Goal: Navigation & Orientation: Understand site structure

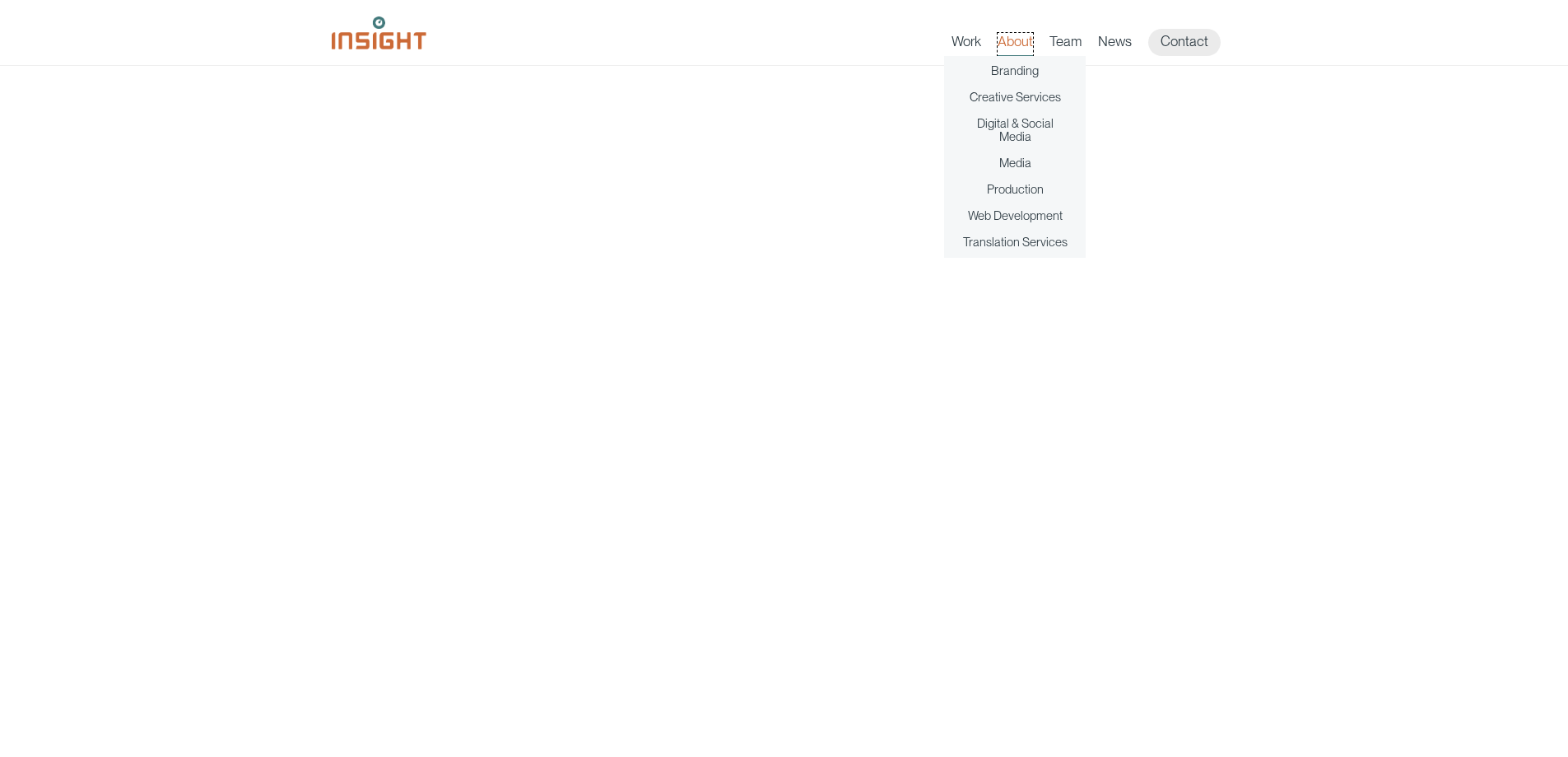
click at [1010, 50] on link "About" at bounding box center [1015, 44] width 35 height 23
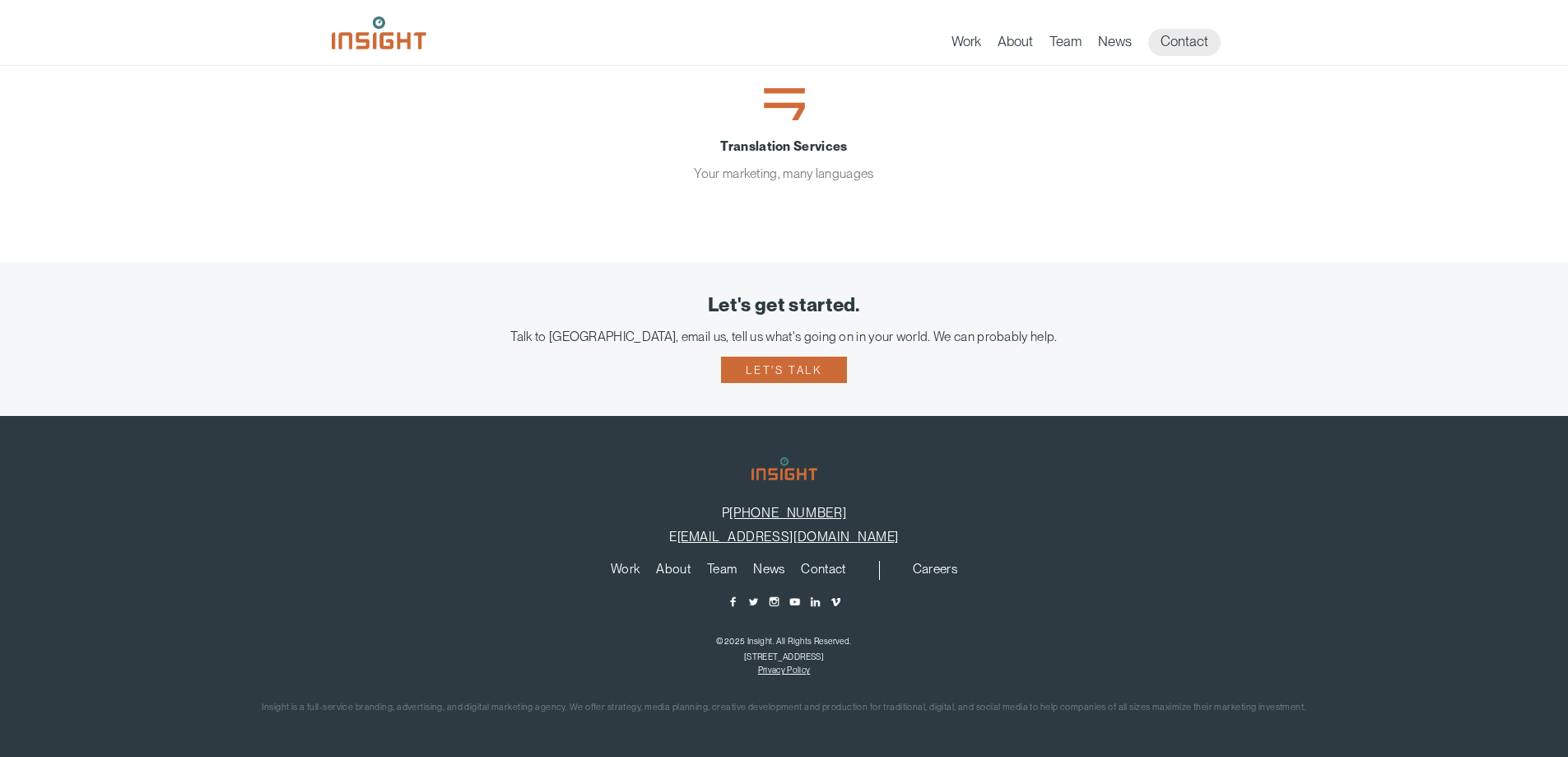
scroll to position [583, 0]
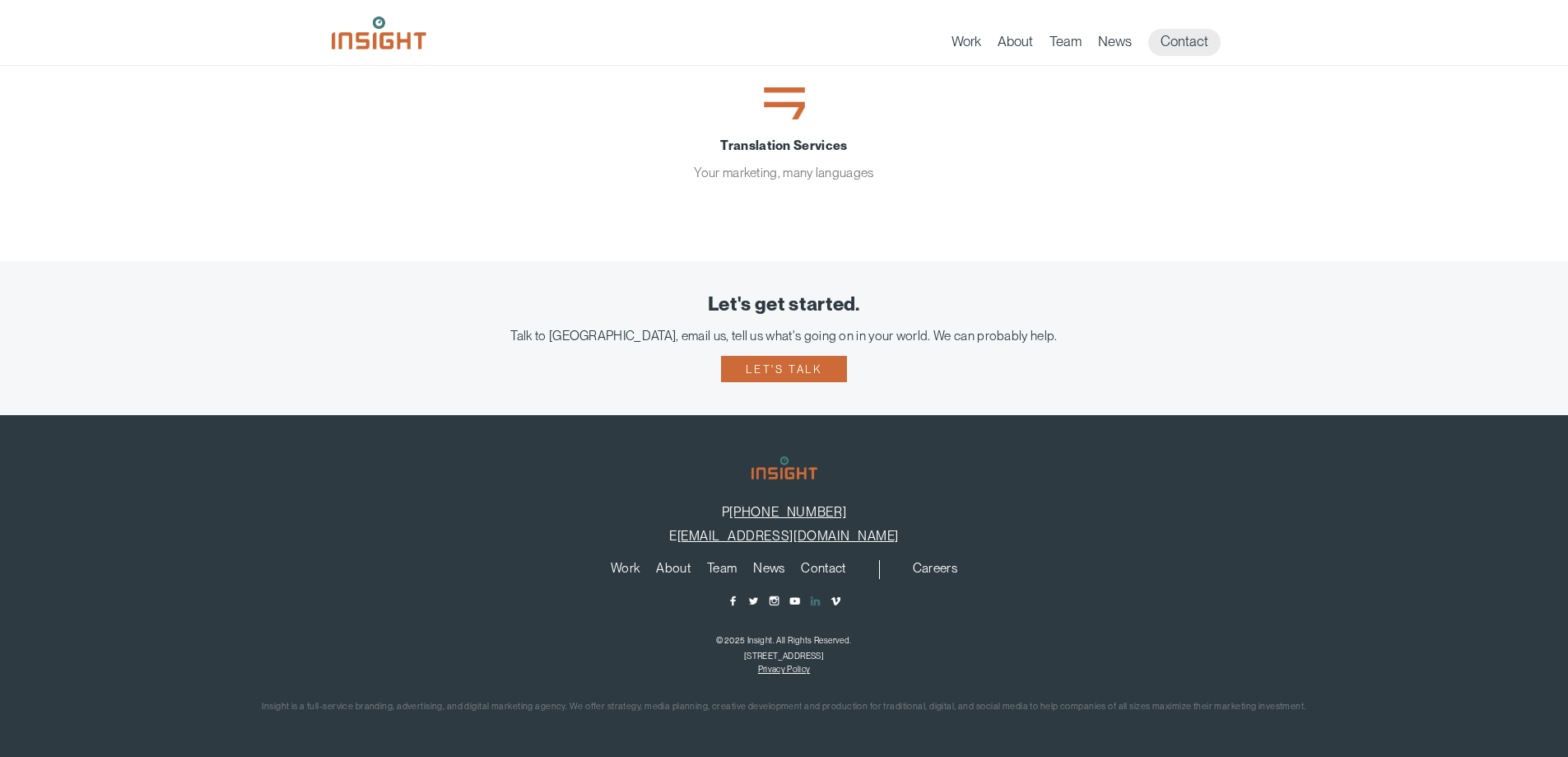
click at [815, 600] on span "main content section" at bounding box center [815, 600] width 12 height 12
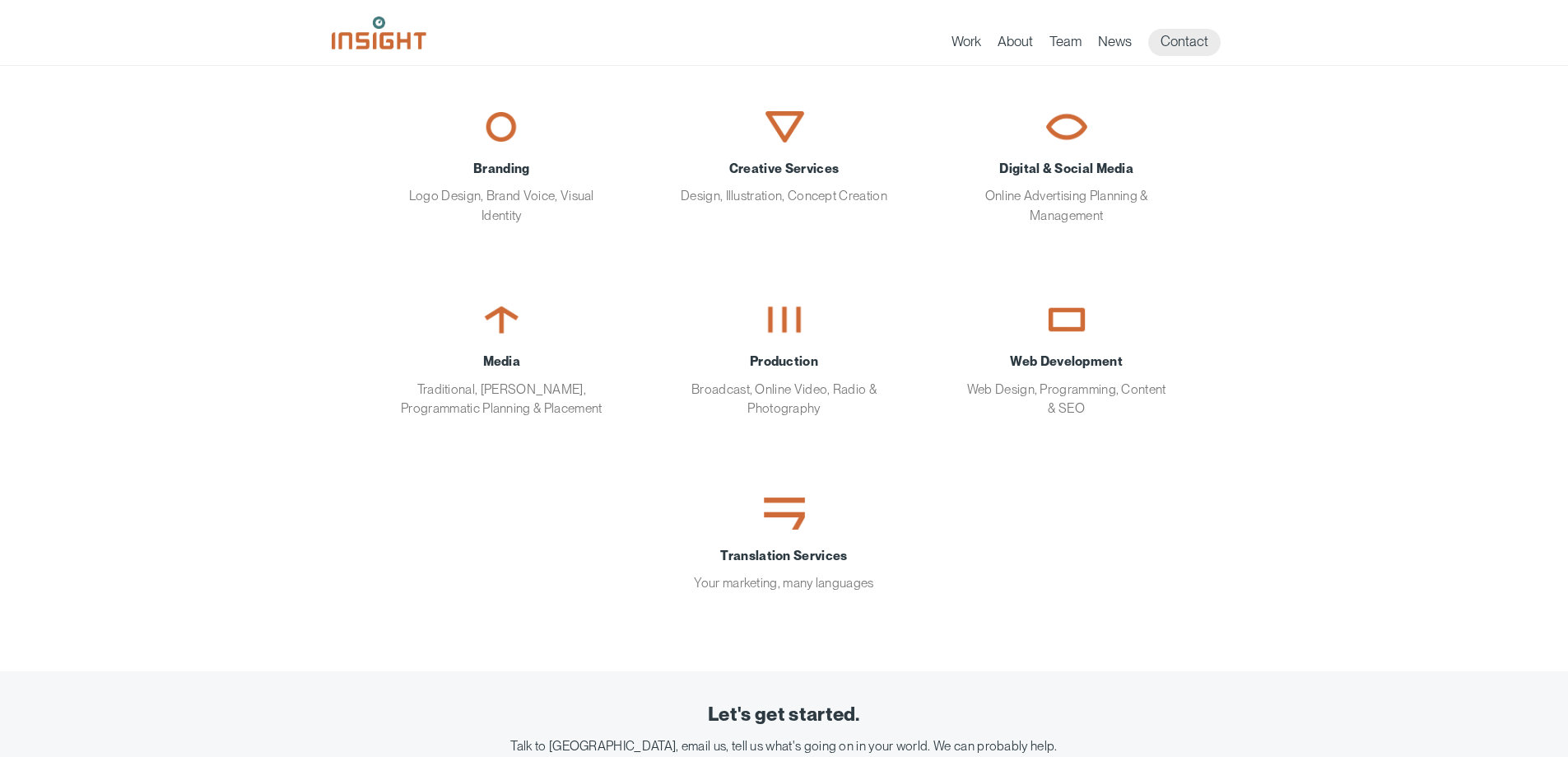
scroll to position [170, 0]
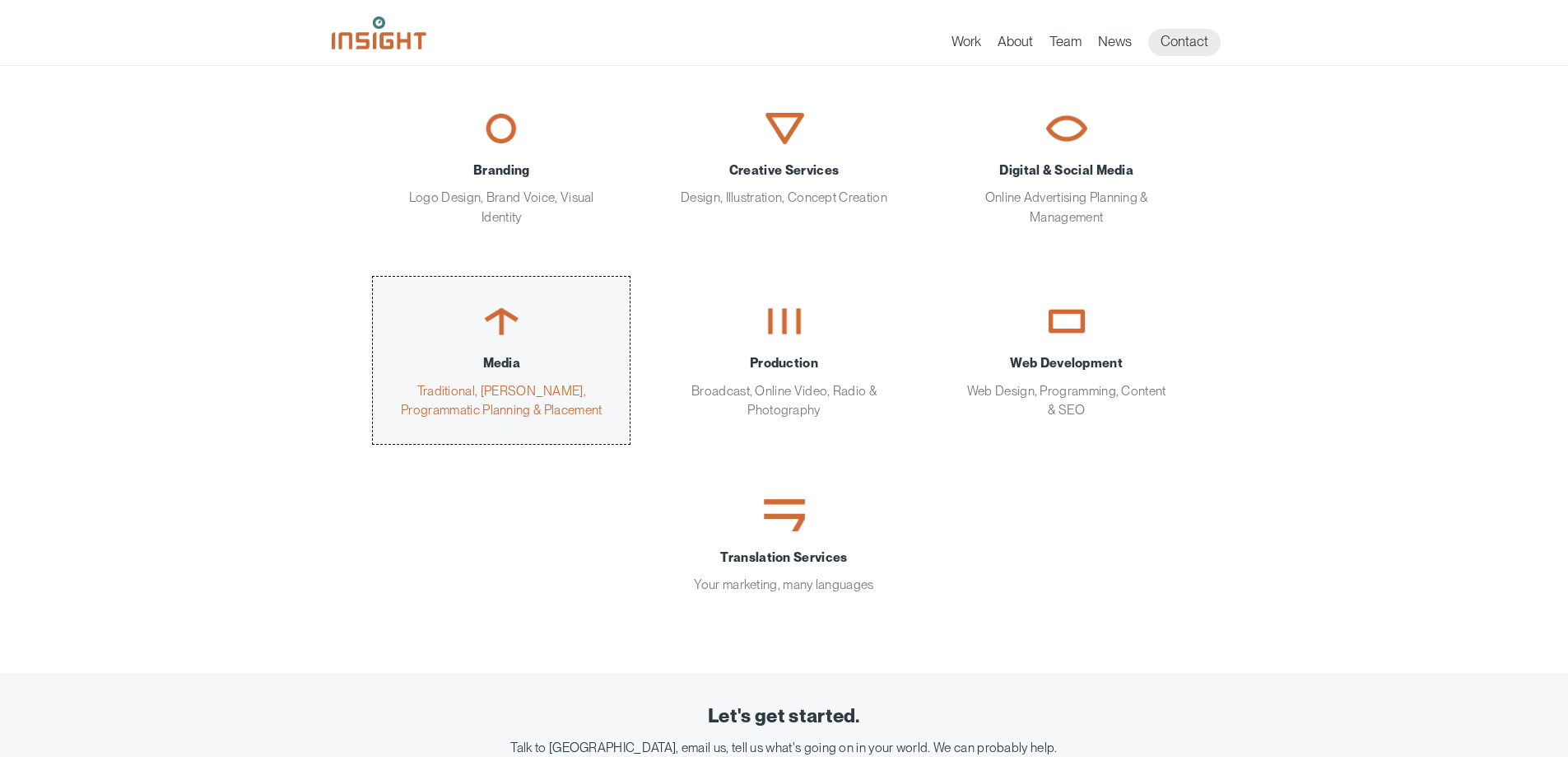
click at [482, 330] on img "main content section" at bounding box center [501, 321] width 41 height 32
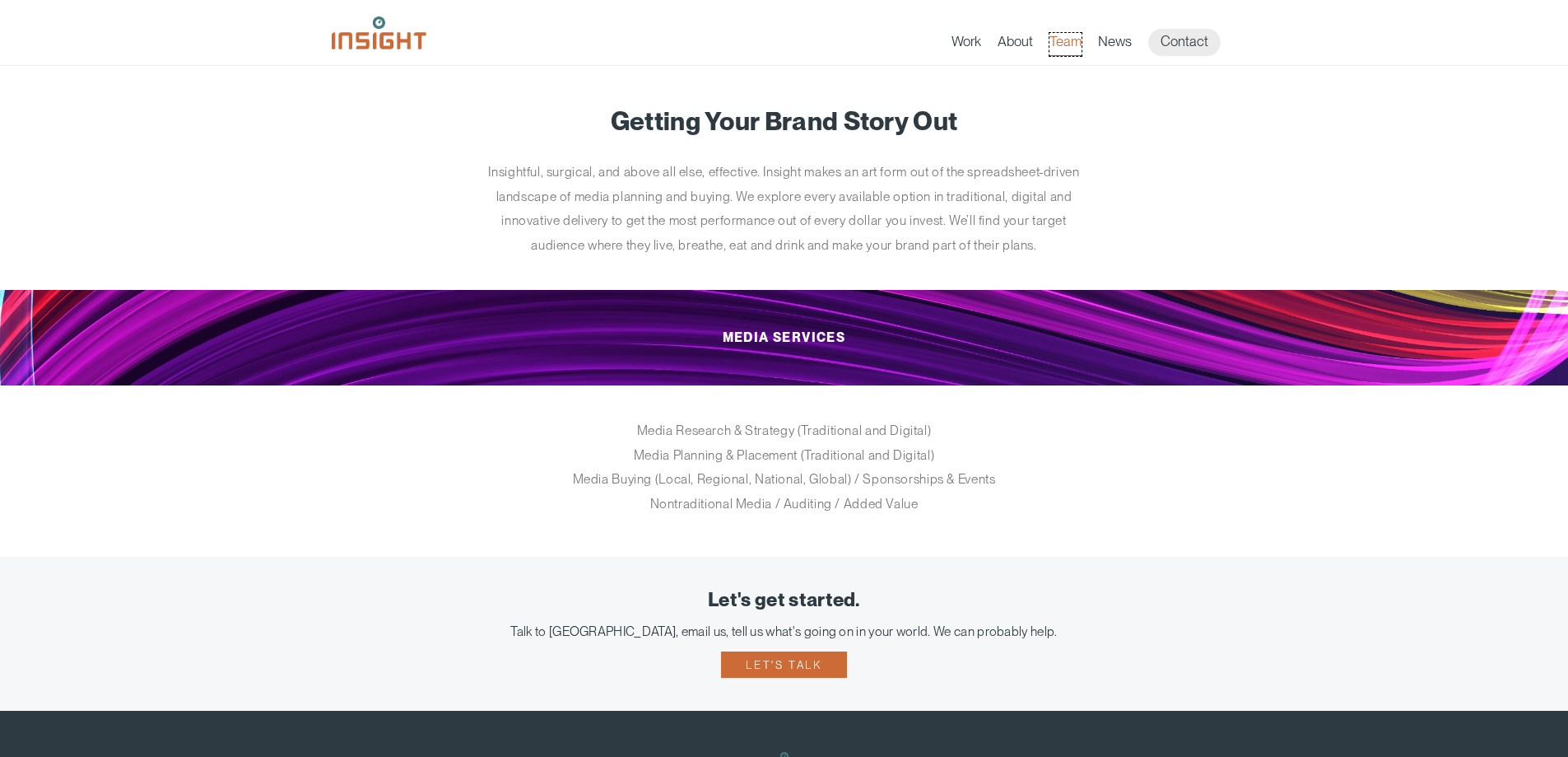
click at [1069, 40] on link "Team" at bounding box center [1066, 44] width 32 height 23
